Goal: Task Accomplishment & Management: Manage account settings

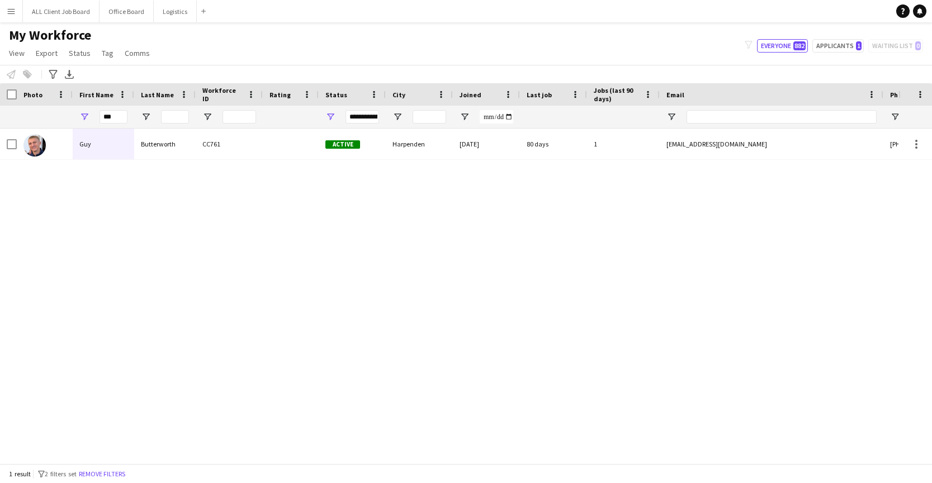
click at [30, 37] on span "My Workforce" at bounding box center [50, 35] width 82 height 17
click at [139, 11] on button "Office Board Close" at bounding box center [127, 12] width 54 height 22
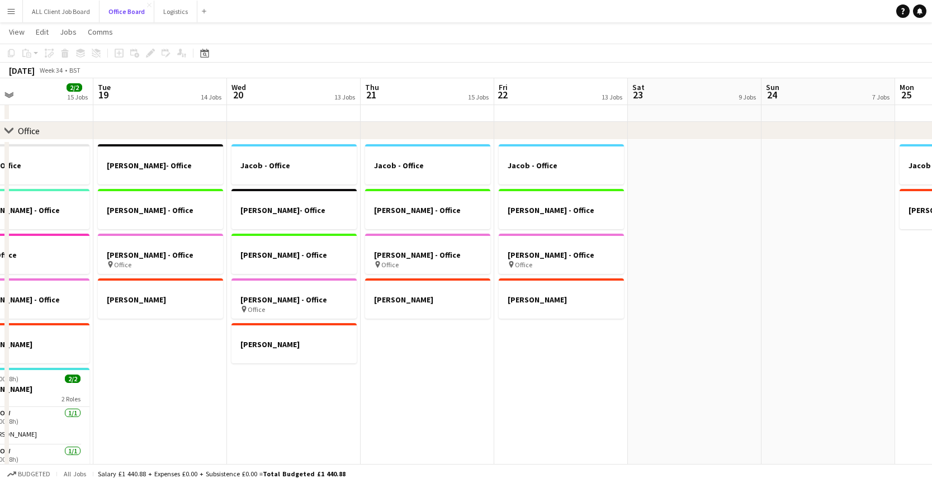
scroll to position [20, 0]
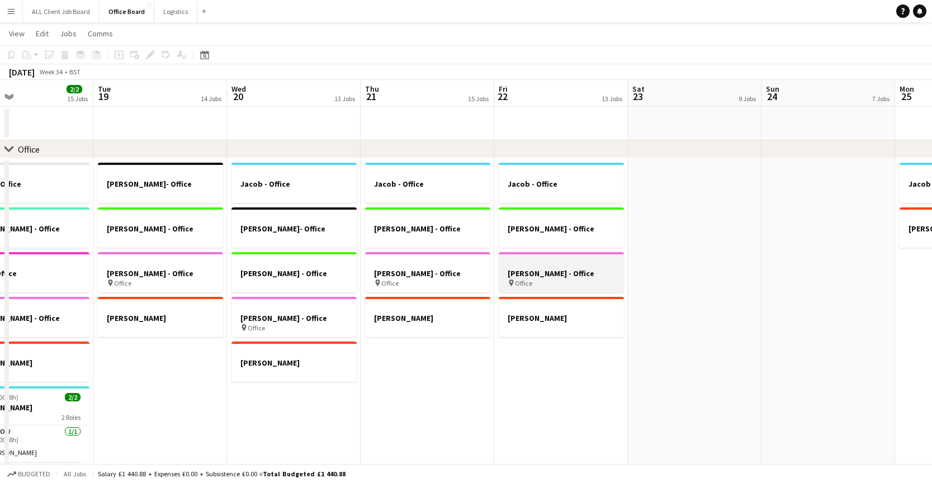
click at [573, 272] on h3 "[PERSON_NAME] - Office" at bounding box center [561, 273] width 125 height 10
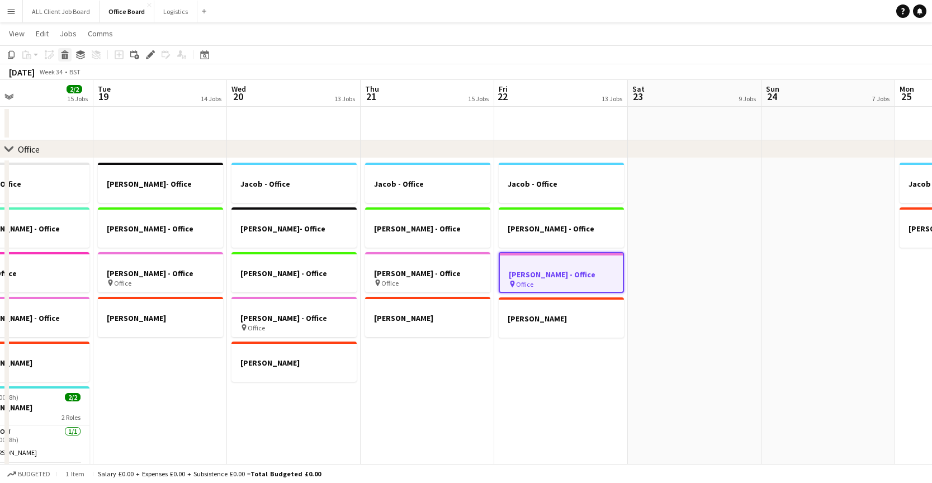
click at [65, 55] on icon at bounding box center [65, 57] width 6 height 6
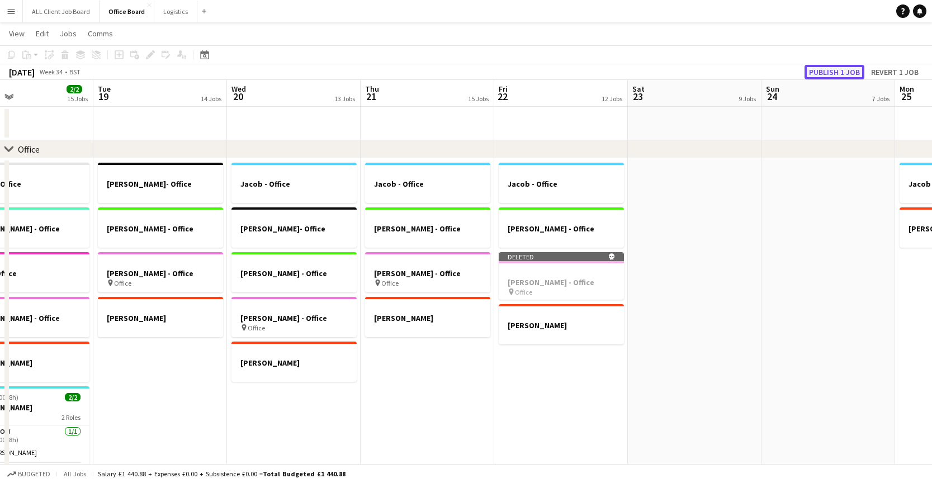
click at [855, 72] on button "Publish 1 job" at bounding box center [835, 72] width 60 height 15
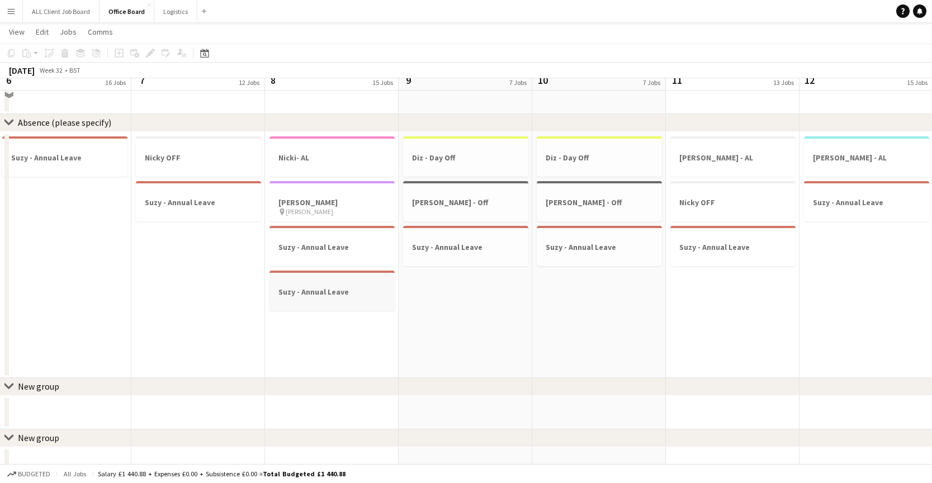
scroll to position [1291, 0]
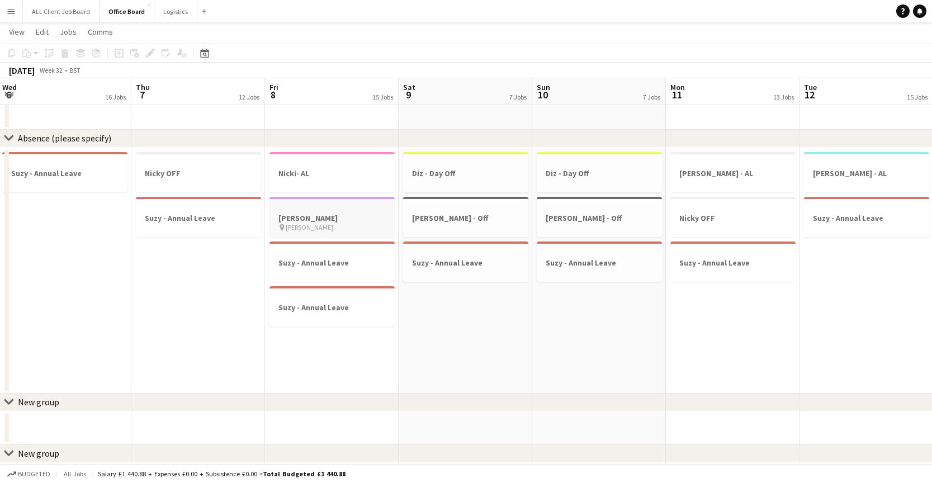
click at [343, 216] on h3 "[PERSON_NAME]" at bounding box center [332, 218] width 125 height 10
click at [12, 56] on icon at bounding box center [11, 53] width 7 height 8
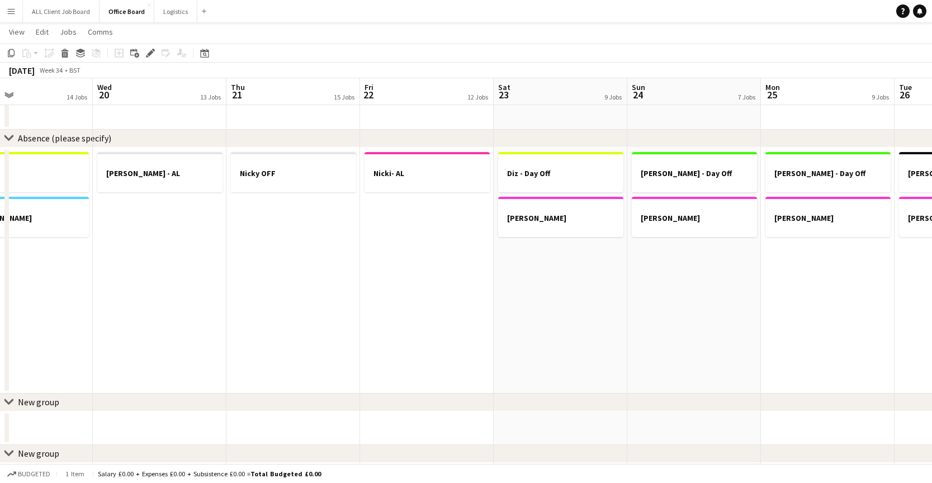
scroll to position [0, 331]
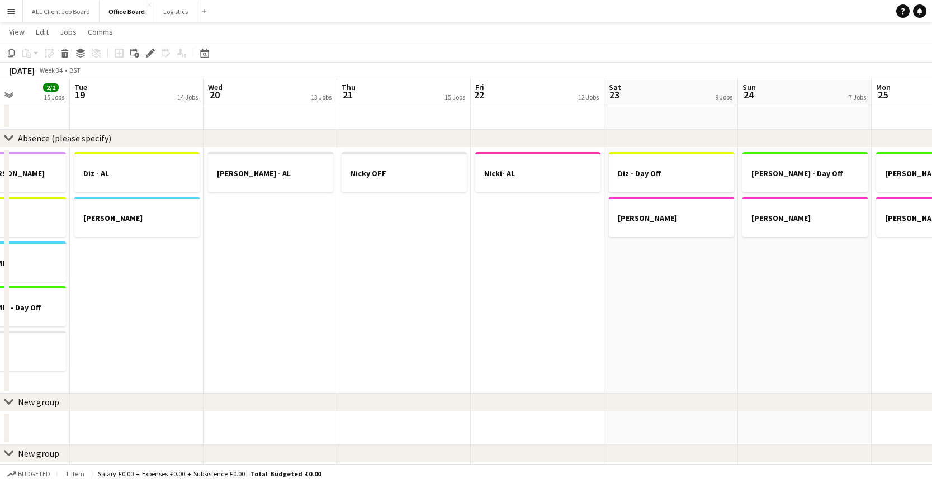
click at [536, 239] on app-date-cell "Nicki- AL" at bounding box center [538, 271] width 134 height 246
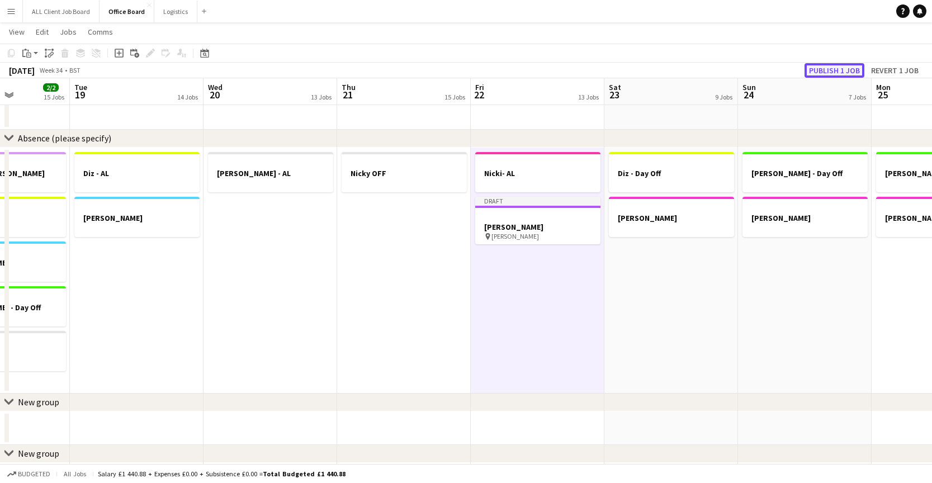
click at [848, 65] on button "Publish 1 job" at bounding box center [835, 70] width 60 height 15
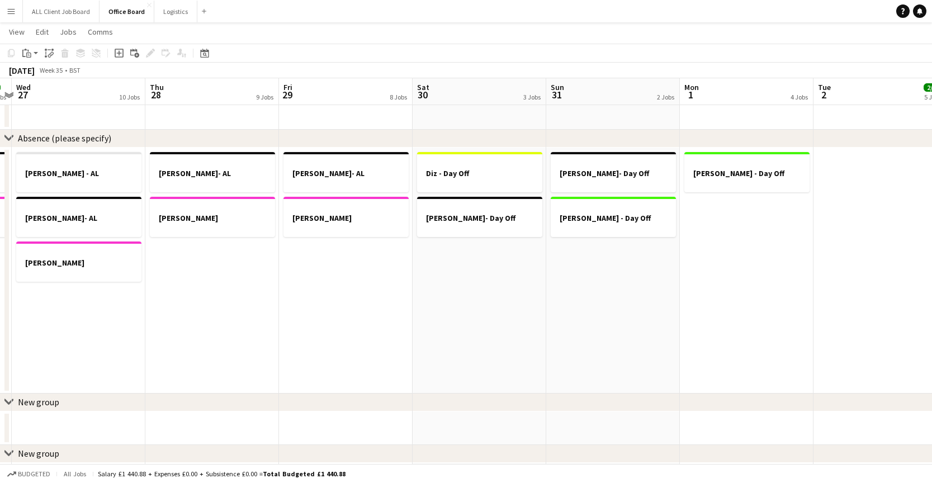
scroll to position [0, 390]
click at [748, 216] on app-date-cell "[PERSON_NAME] - Day Off" at bounding box center [746, 271] width 134 height 246
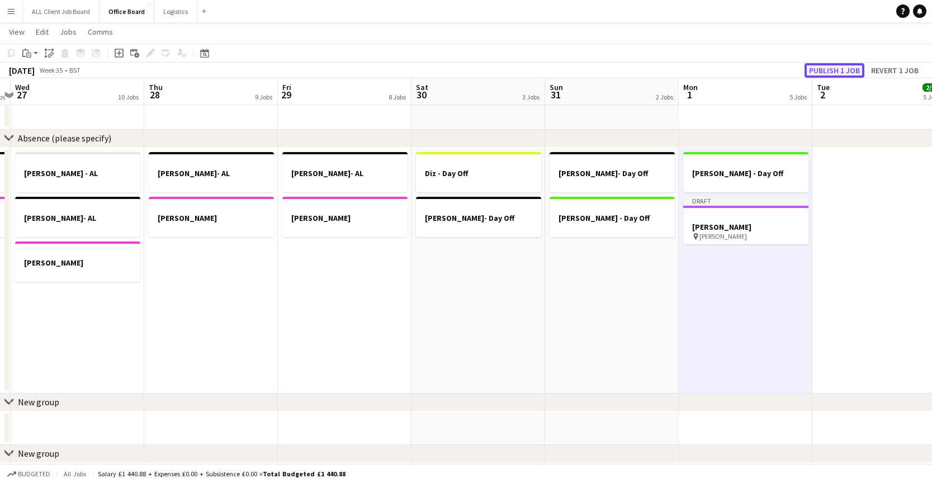
click at [829, 69] on button "Publish 1 job" at bounding box center [835, 70] width 60 height 15
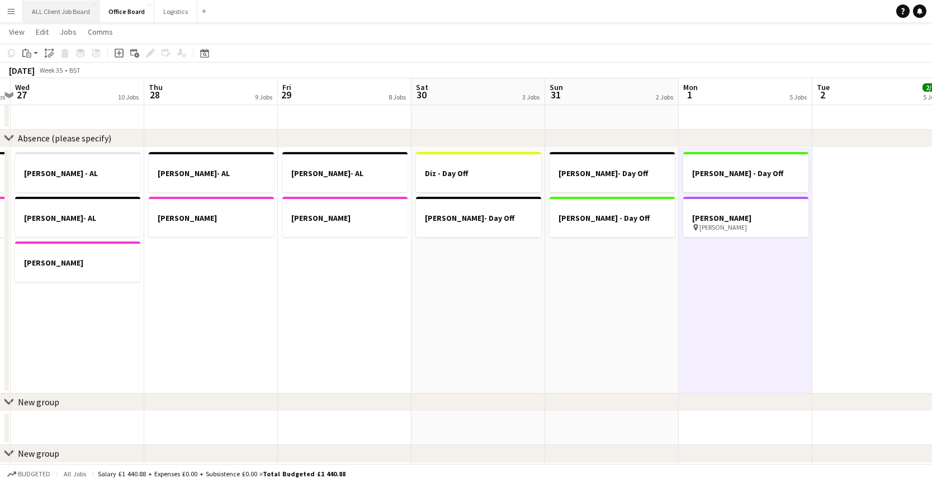
click at [58, 9] on button "ALL Client Job Board Close" at bounding box center [61, 12] width 77 height 22
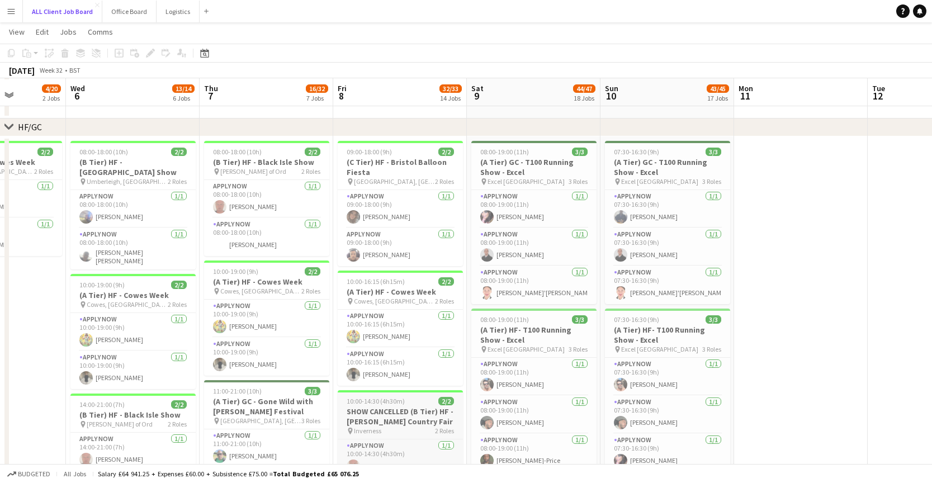
scroll to position [196, 0]
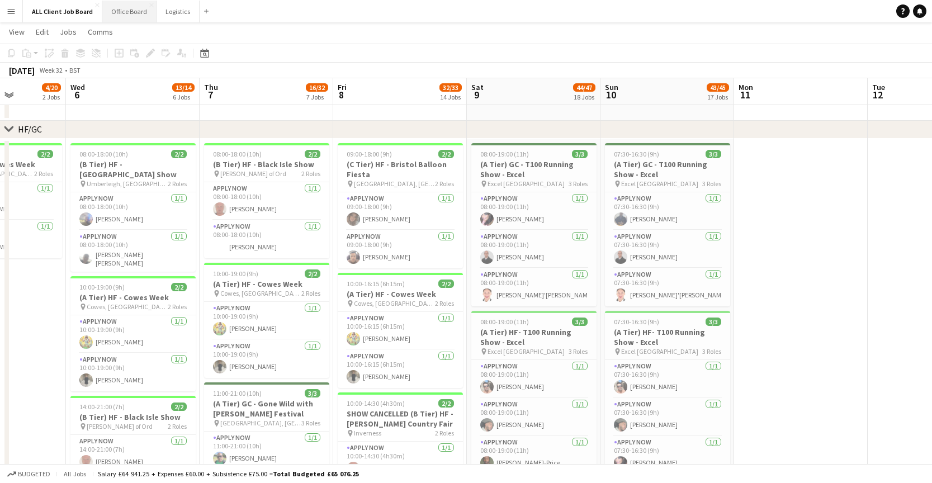
click at [130, 8] on button "Office Board Close" at bounding box center [129, 12] width 54 height 22
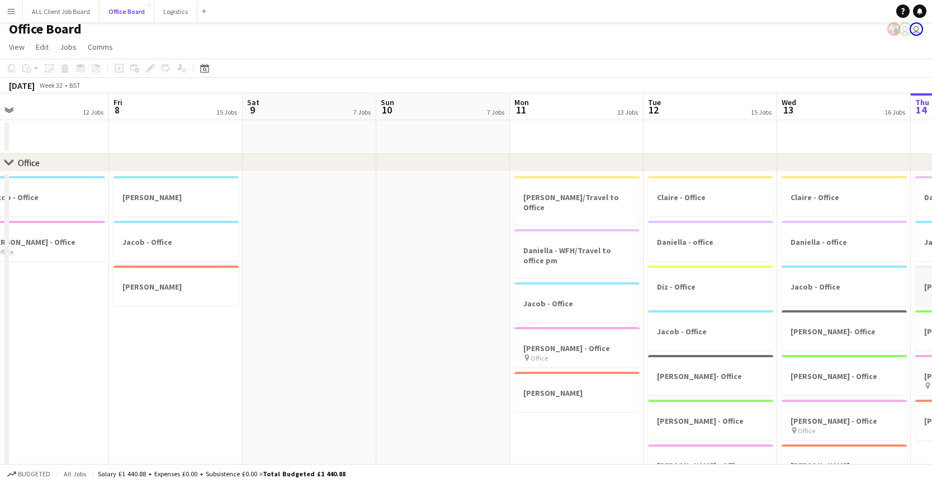
scroll to position [0, 229]
